Goal: Transaction & Acquisition: Purchase product/service

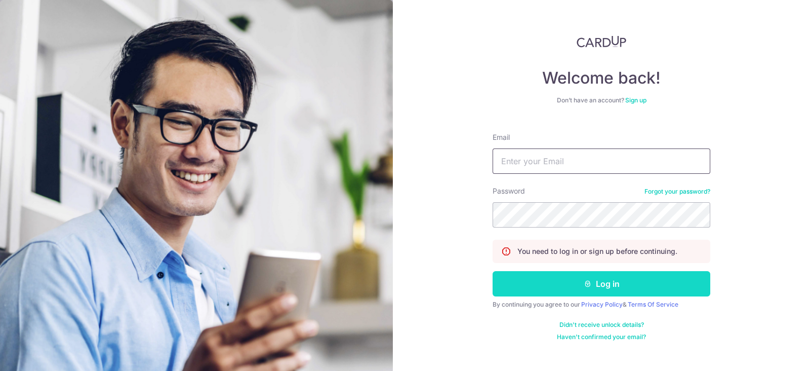
type input "[EMAIL_ADDRESS][DOMAIN_NAME]"
click at [610, 282] on button "Log in" at bounding box center [602, 283] width 218 height 25
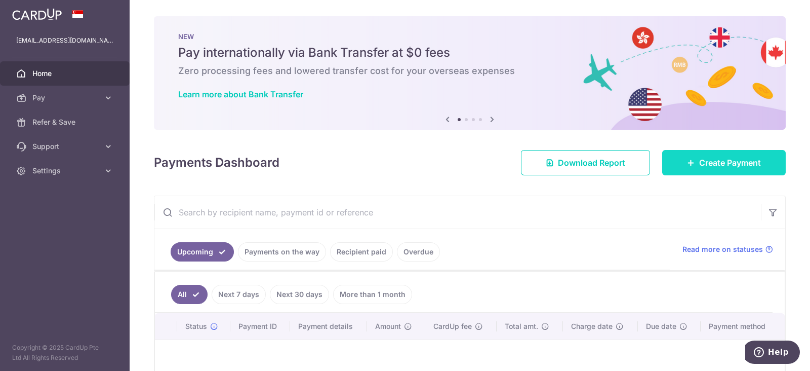
click at [684, 156] on link "Create Payment" at bounding box center [724, 162] width 124 height 25
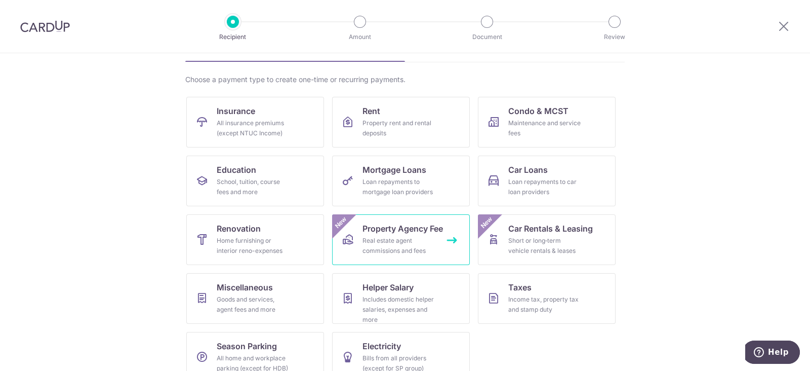
scroll to position [83, 0]
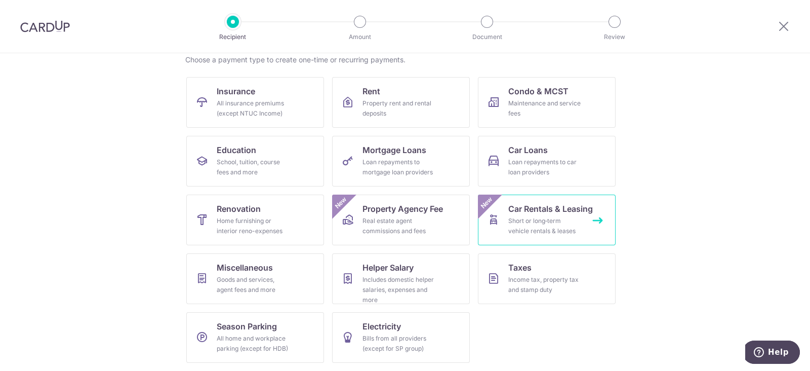
click at [558, 220] on div "Short or long‑term vehicle rentals & leases" at bounding box center [544, 226] width 73 height 20
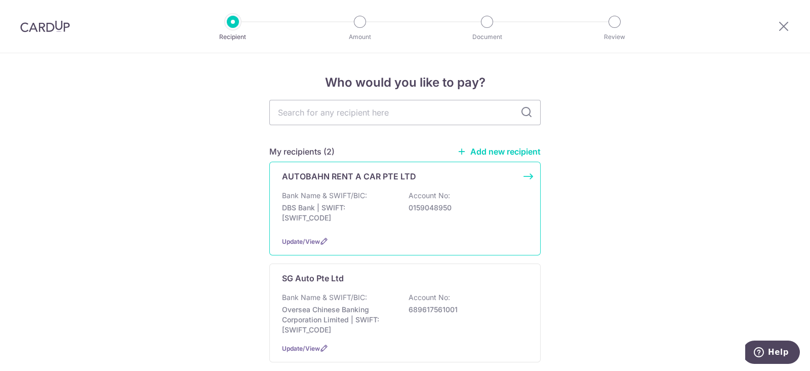
click at [335, 200] on p "Bank Name & SWIFT/BIC:" at bounding box center [324, 195] width 85 height 10
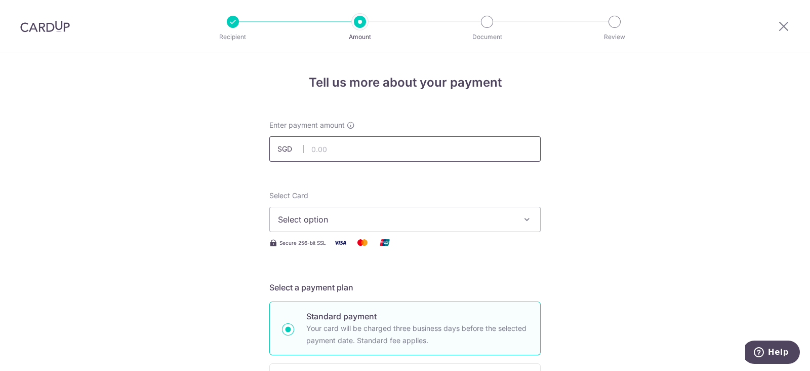
click at [332, 149] on input "text" at bounding box center [404, 148] width 271 height 25
type input "350.00"
click at [456, 220] on span "Select option" at bounding box center [396, 219] width 236 height 12
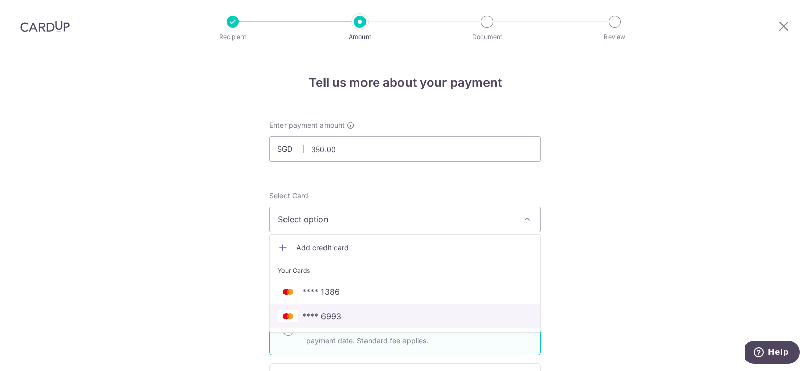
click at [337, 314] on span "**** 6993" at bounding box center [321, 316] width 39 height 12
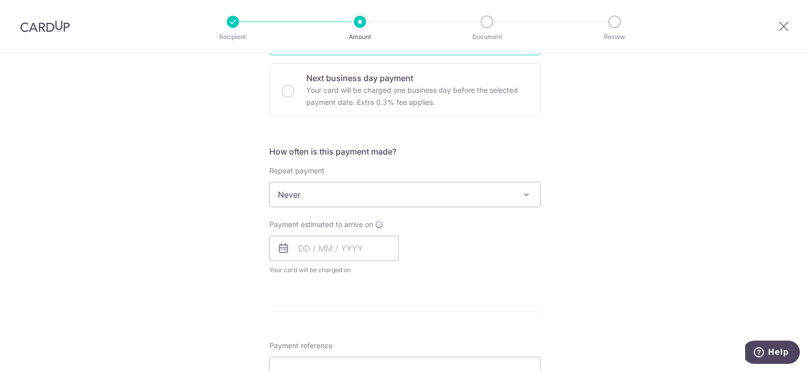
scroll to position [317, 0]
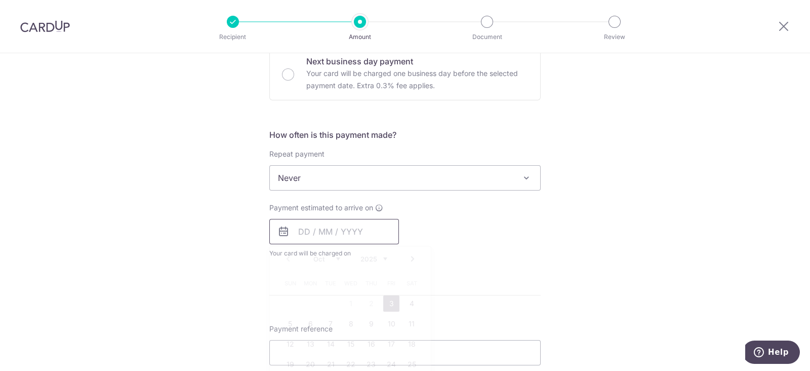
click at [321, 231] on input "text" at bounding box center [334, 231] width 130 height 25
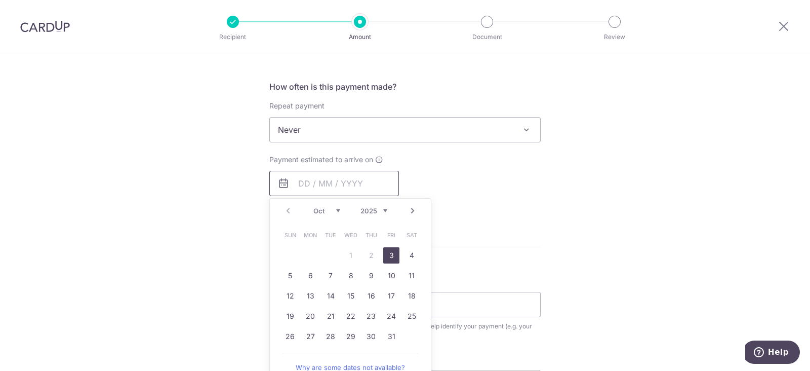
scroll to position [380, 0]
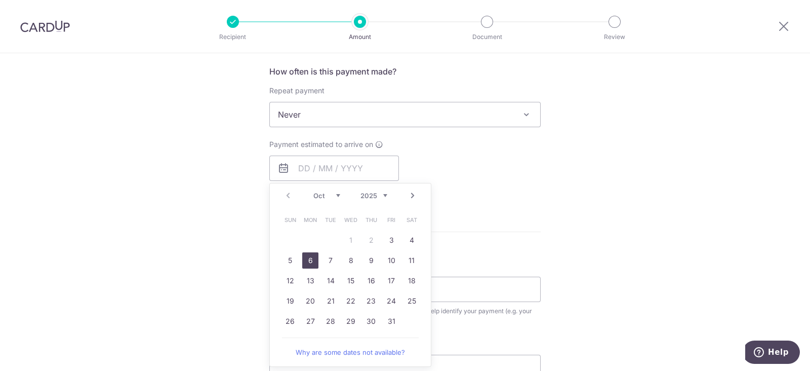
click at [308, 259] on link "6" at bounding box center [310, 260] width 16 height 16
type input "[DATE]"
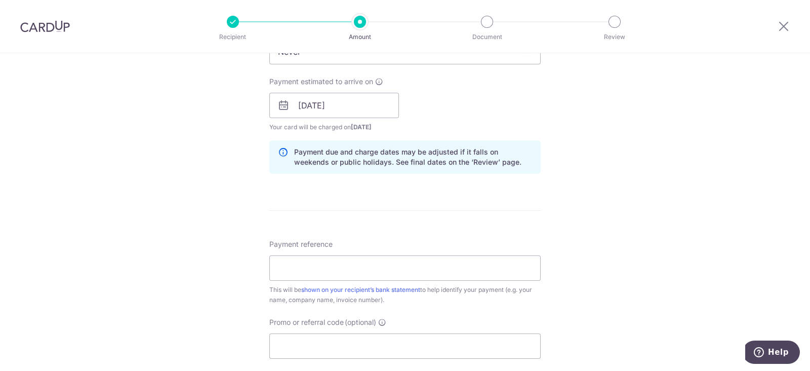
scroll to position [506, 0]
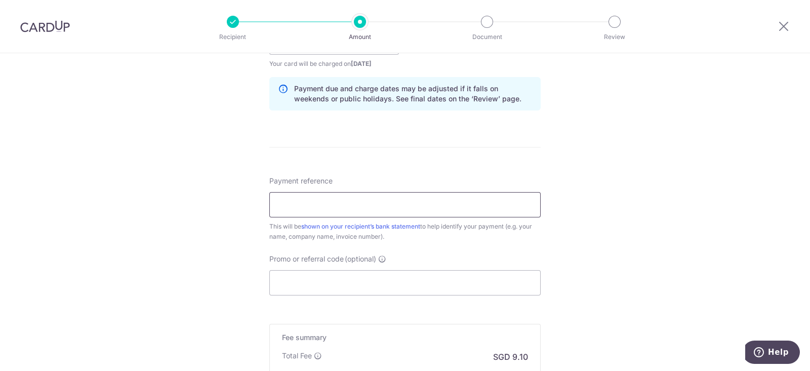
click at [315, 207] on input "Payment reference" at bounding box center [404, 204] width 271 height 25
type input "RENTAL SLG5531Y"
click at [339, 284] on input "Promo or referral code (optional)" at bounding box center [404, 282] width 271 height 25
paste input "OFF225"
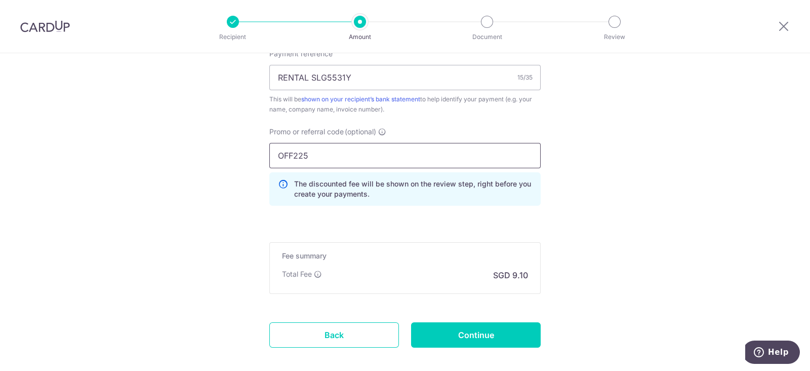
scroll to position [684, 0]
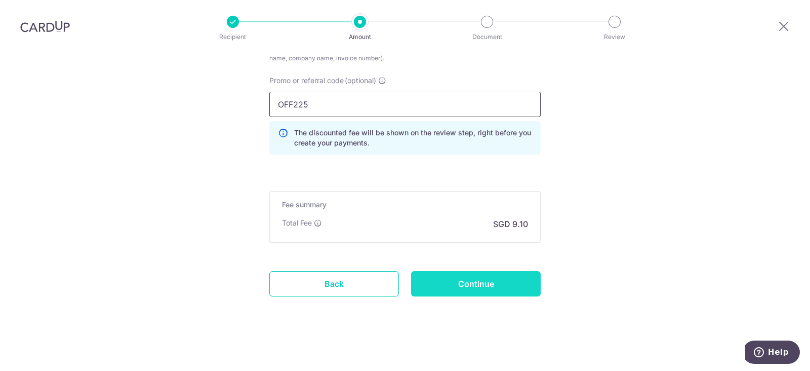
type input "OFF225"
click at [472, 280] on input "Continue" at bounding box center [476, 283] width 130 height 25
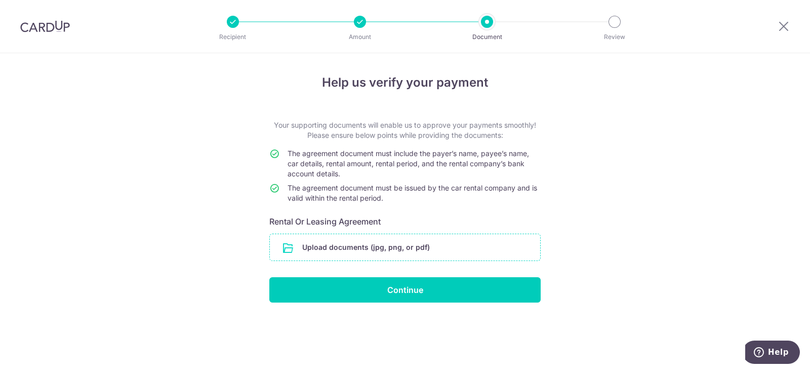
click at [370, 248] on input "file" at bounding box center [405, 247] width 270 height 26
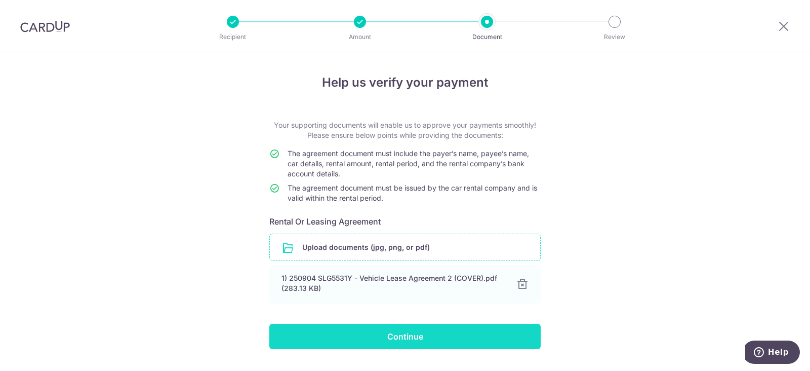
click at [402, 333] on input "Continue" at bounding box center [404, 336] width 271 height 25
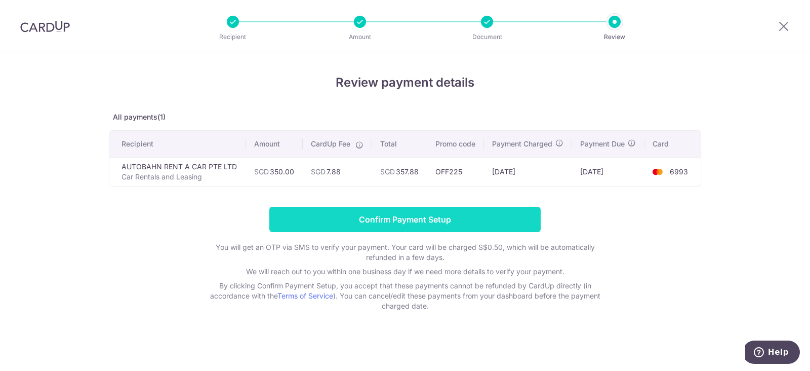
click at [433, 215] on input "Confirm Payment Setup" at bounding box center [404, 219] width 271 height 25
